Goal: Check status: Check status

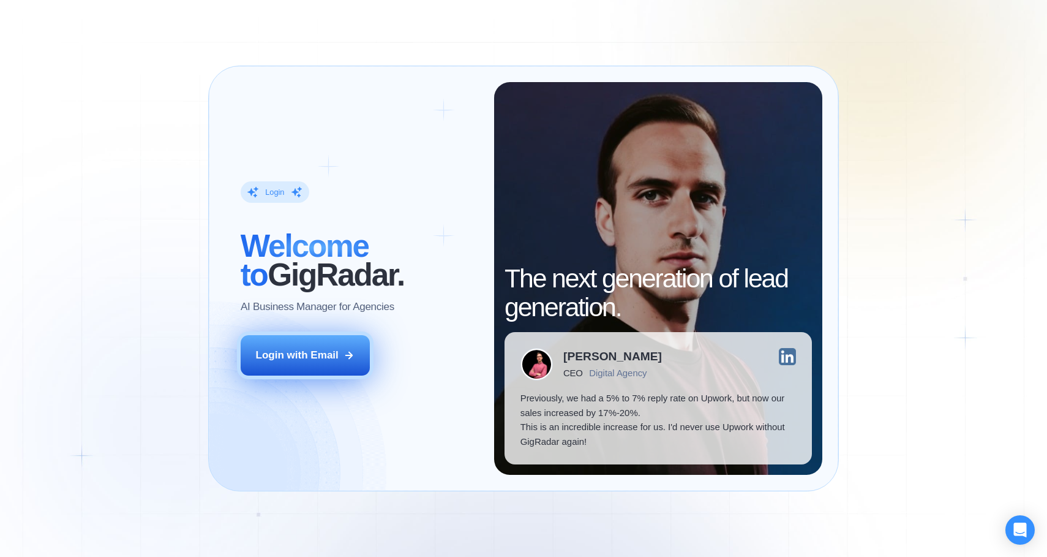
click at [298, 351] on div "Login with Email" at bounding box center [297, 355] width 83 height 15
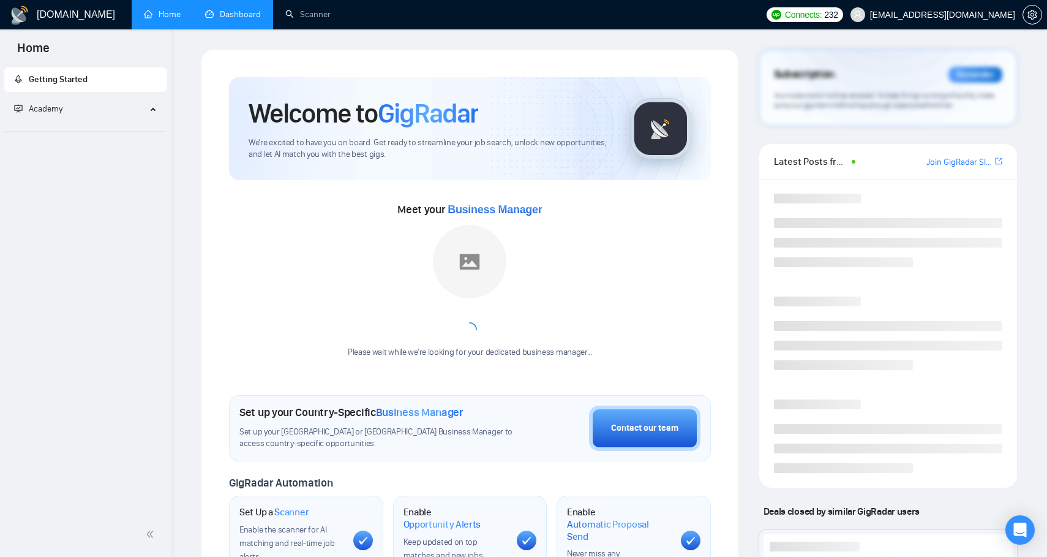
click at [259, 9] on link "Dashboard" at bounding box center [233, 14] width 56 height 10
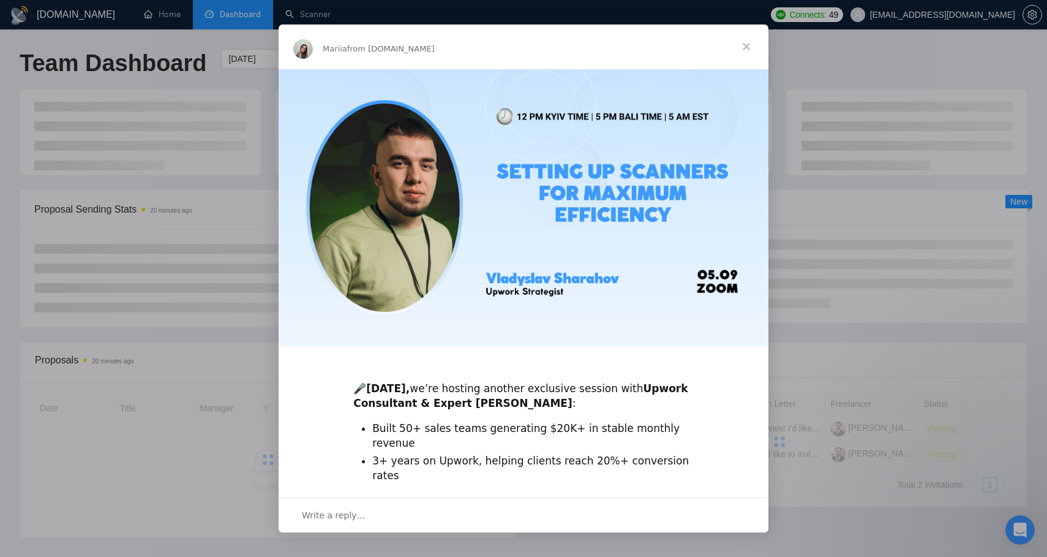
click at [746, 48] on span "Close" at bounding box center [747, 46] width 44 height 44
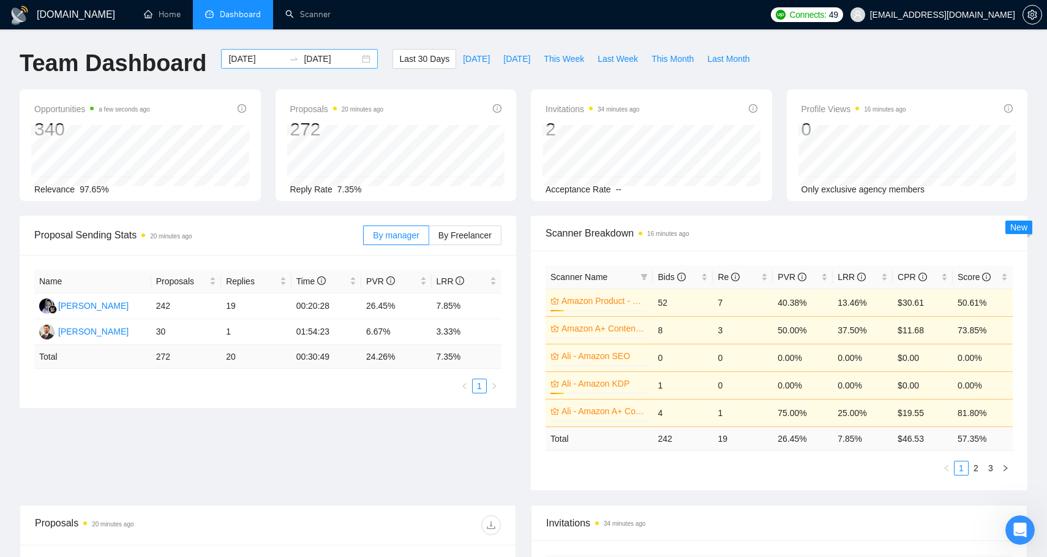
click at [316, 62] on input "[DATE]" at bounding box center [332, 58] width 56 height 13
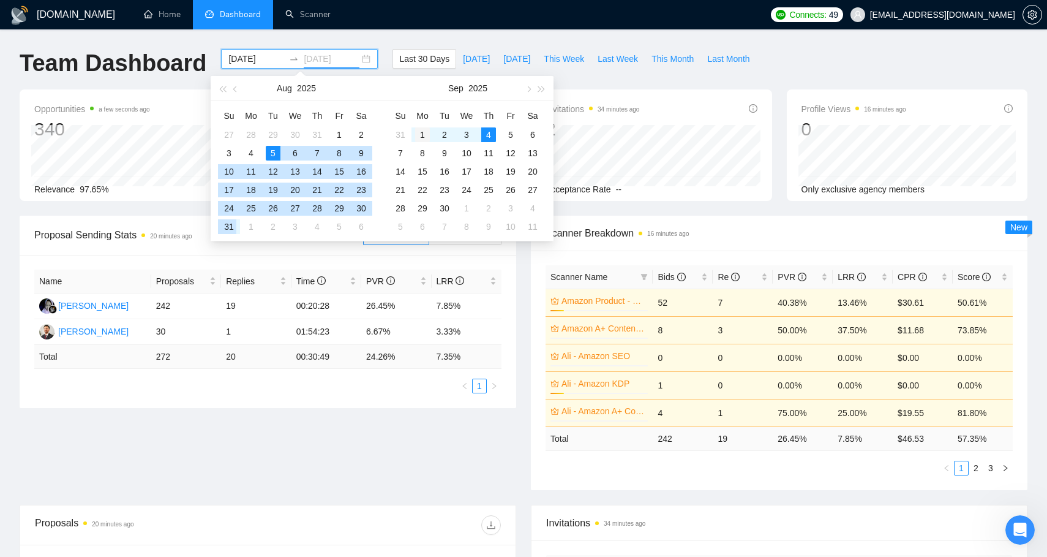
type input "[DATE]"
click at [419, 139] on div "1" at bounding box center [422, 134] width 15 height 15
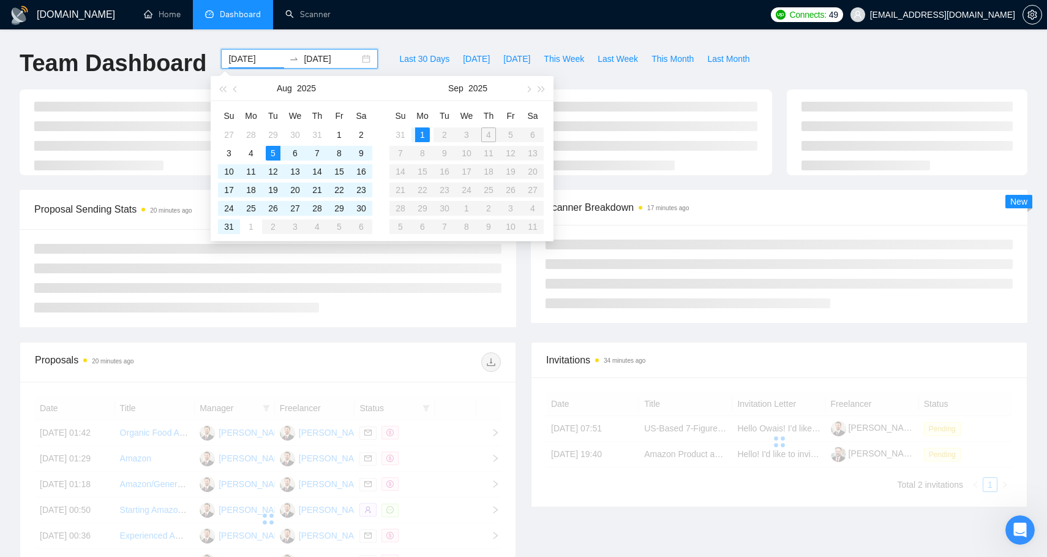
click at [488, 137] on table "Su Mo Tu We Th Fr Sa 31 1 2 3 4 5 6 7 8 9 10 11 12 13 14 15 16 17 18 19 20 21 2…" at bounding box center [467, 171] width 154 height 130
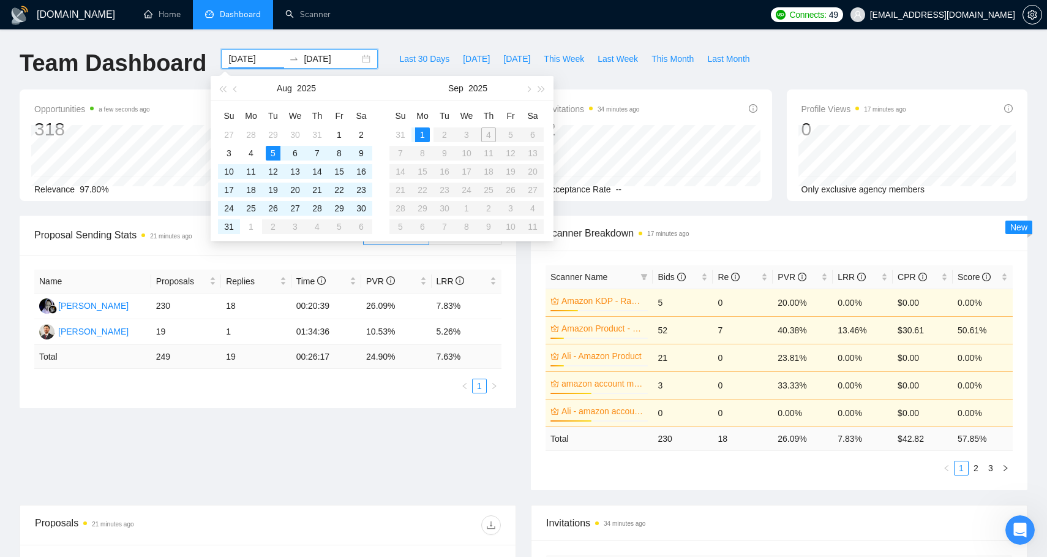
click at [488, 137] on table "Su Mo Tu We Th Fr Sa 31 1 2 3 4 5 6 7 8 9 10 11 12 13 14 15 16 17 18 19 20 21 2…" at bounding box center [467, 171] width 154 height 130
click at [423, 135] on div "1" at bounding box center [422, 134] width 15 height 15
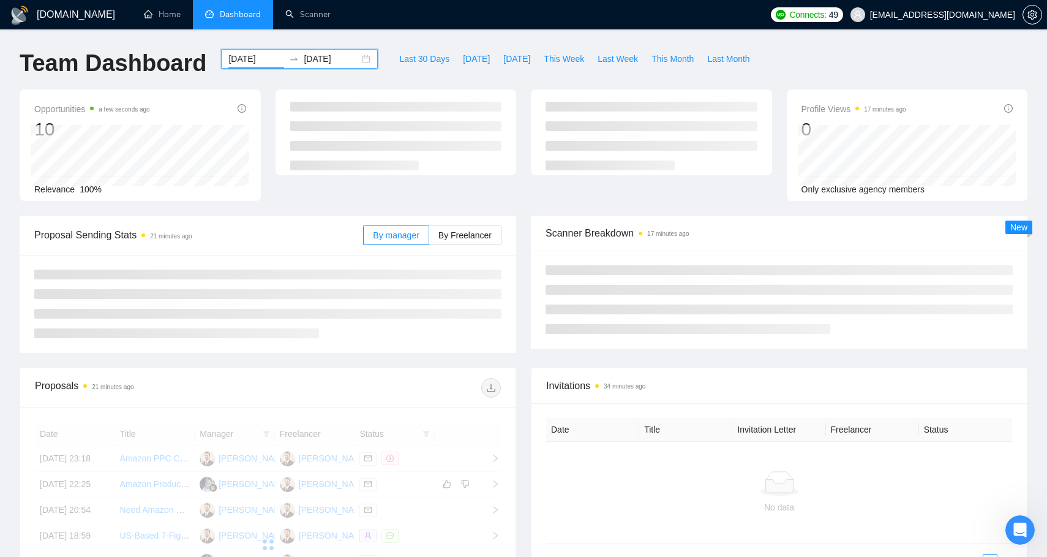
click at [250, 62] on input "[DATE]" at bounding box center [256, 58] width 56 height 13
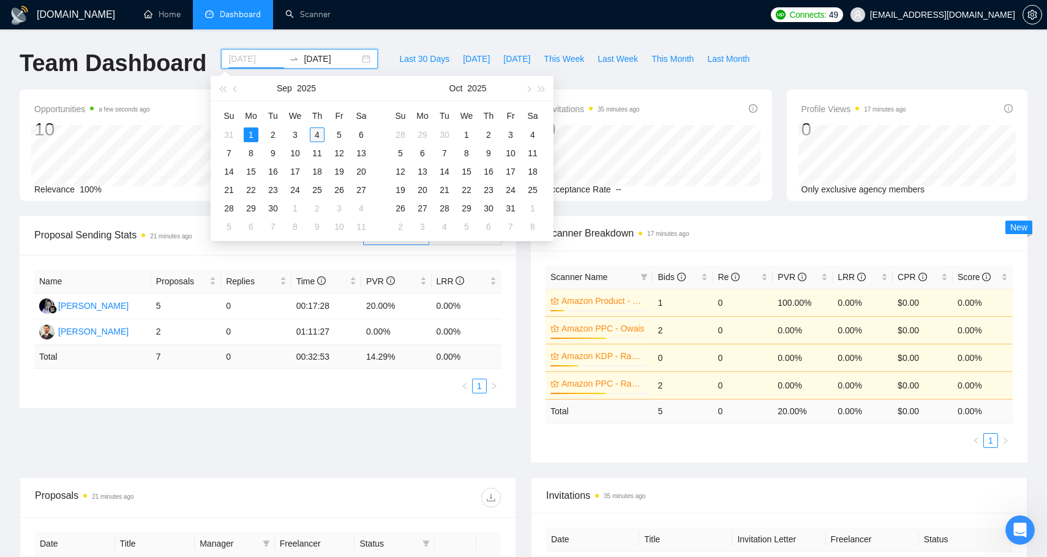
type input "[DATE]"
click at [322, 134] on div "4" at bounding box center [317, 134] width 15 height 15
click at [239, 135] on table "Su Mo Tu We Th Fr Sa 31 1 2 3 4 5 6 7 8 9 10 11 12 13 14 15 16 17 18 19 20 21 2…" at bounding box center [295, 171] width 154 height 130
click at [253, 59] on input "[DATE]" at bounding box center [256, 58] width 56 height 13
type input "[DATE]"
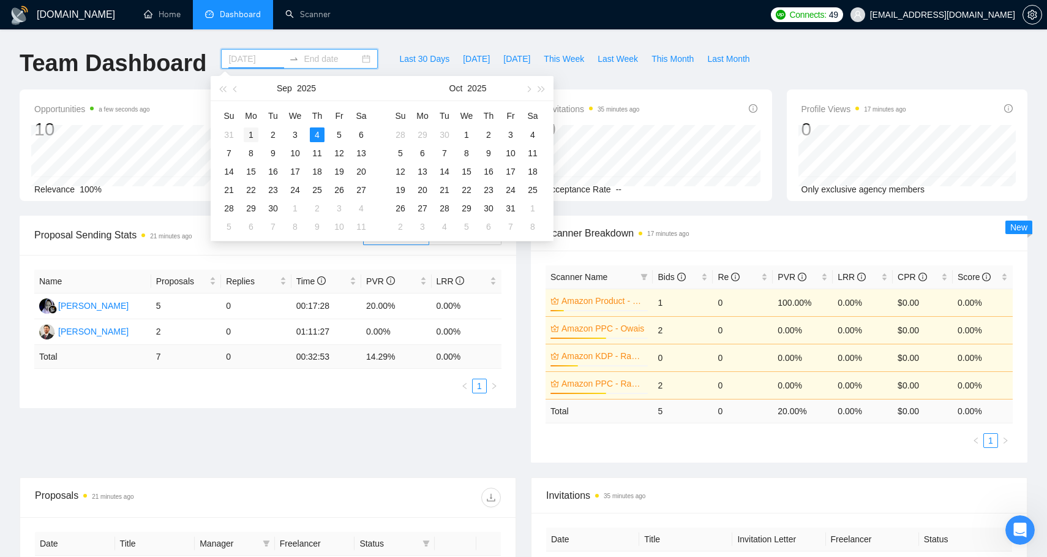
click at [250, 135] on div "1" at bounding box center [251, 134] width 15 height 15
type input "[DATE]"
click at [297, 135] on div "3" at bounding box center [295, 134] width 15 height 15
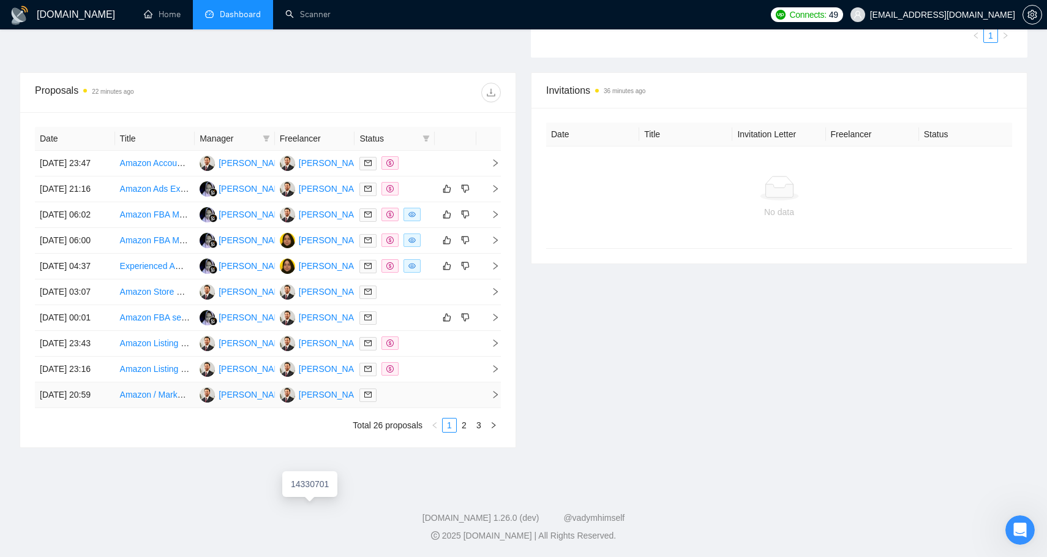
scroll to position [502, 0]
click at [469, 432] on link "2" at bounding box center [464, 424] width 13 height 13
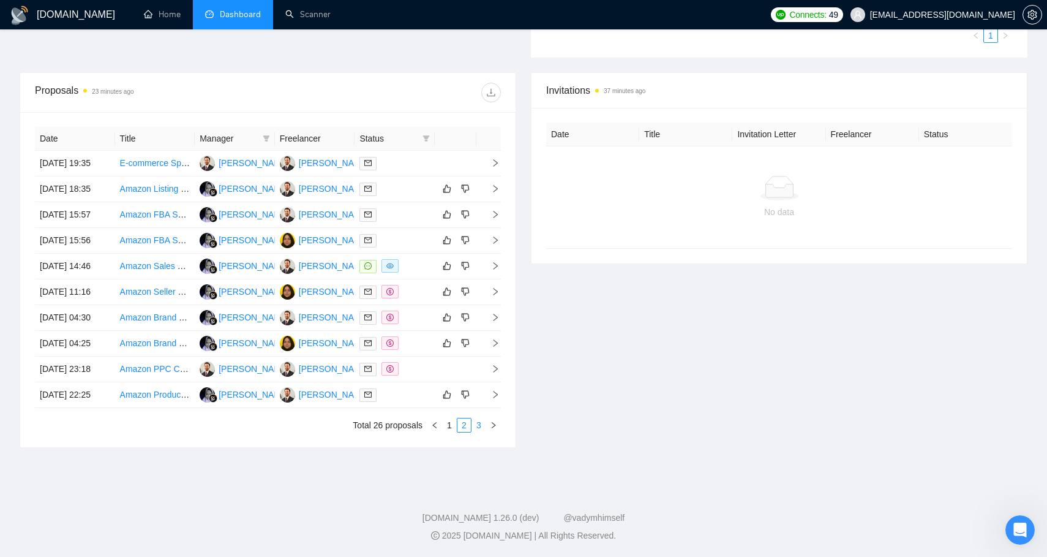
click at [479, 432] on link "3" at bounding box center [478, 424] width 13 height 13
